Goal: Check status: Check status

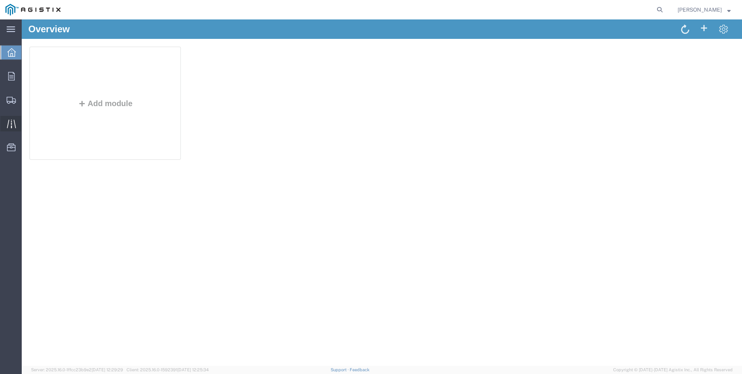
drag, startPoint x: 14, startPoint y: 127, endPoint x: 18, endPoint y: 127, distance: 4.3
click at [14, 127] on icon at bounding box center [11, 123] width 9 height 9
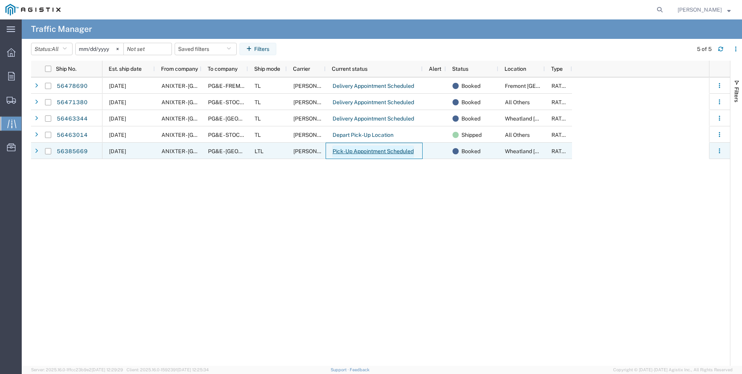
click at [367, 151] on link "Pick-Up Appointment Scheduled" at bounding box center [373, 151] width 82 height 12
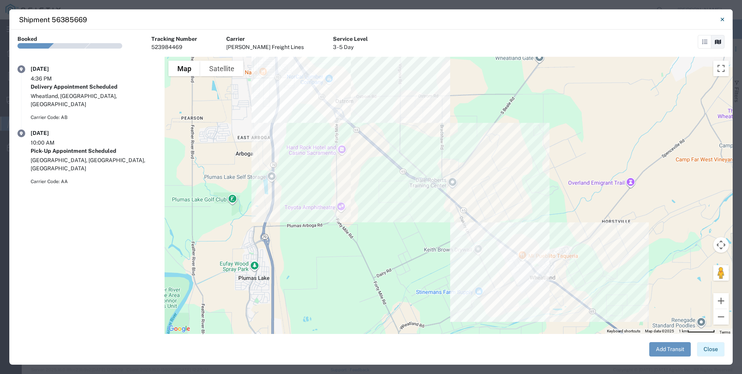
click at [713, 348] on button "Close" at bounding box center [711, 349] width 28 height 14
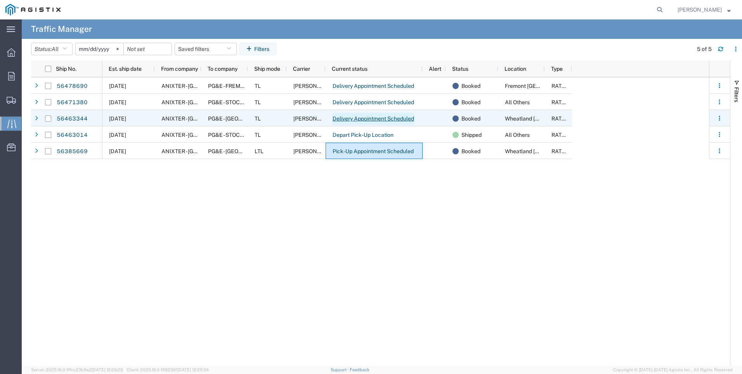
click at [367, 120] on link "Delivery Appointment Scheduled" at bounding box center [373, 119] width 82 height 12
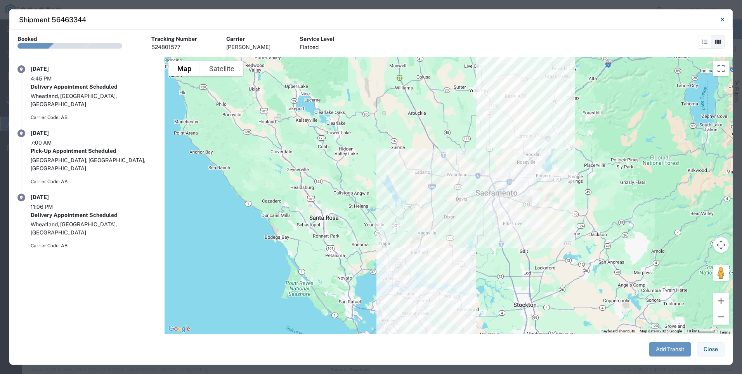
click at [715, 346] on button "Close" at bounding box center [711, 349] width 28 height 14
